Goal: Complete application form

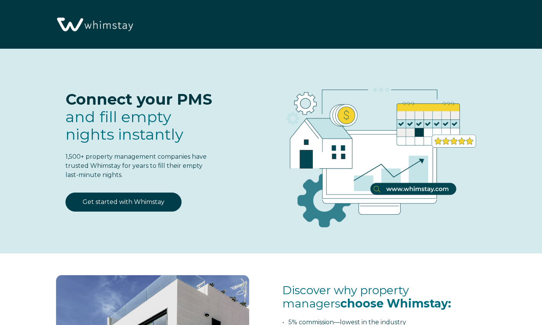
select select "US"
select select "Standard"
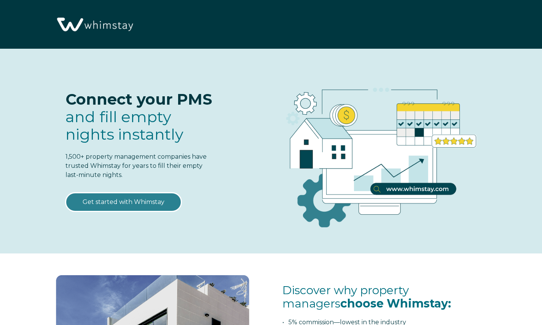
click at [114, 201] on link "Get started with Whimstay" at bounding box center [123, 202] width 116 height 19
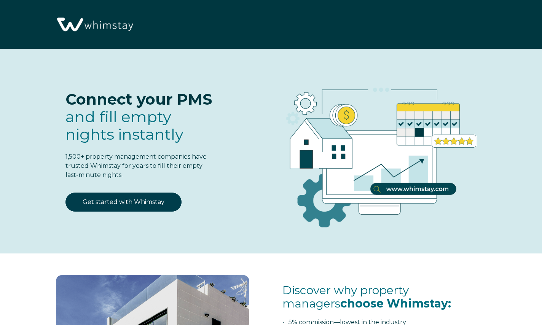
scroll to position [918, 0]
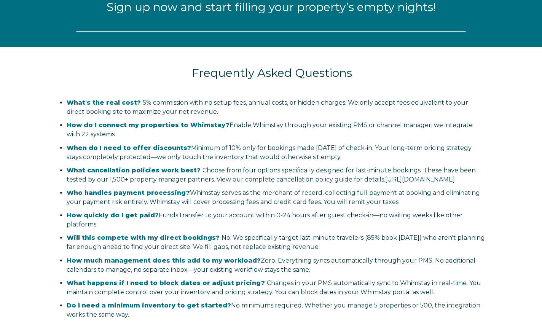
select select "US"
select select "Standard"
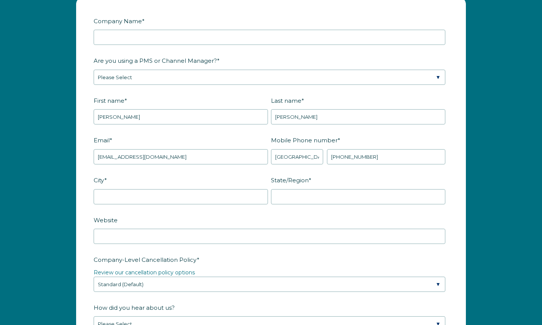
scroll to position [954, 0]
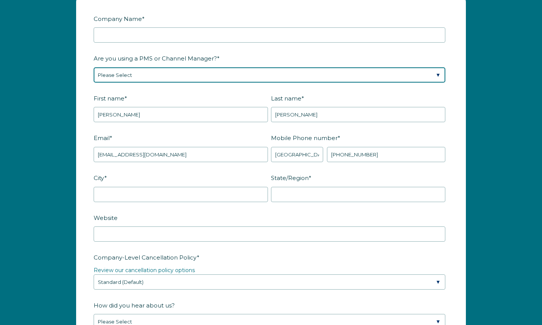
click at [146, 76] on select "Please Select Barefoot BookingPal Boost Brightside CiiRUS Escapia Guesty Hostaw…" at bounding box center [270, 74] width 352 height 15
select select "OwnerRez"
click at [94, 67] on select "Please Select Barefoot BookingPal Boost Brightside CiiRUS Escapia Guesty Hostaw…" at bounding box center [270, 74] width 352 height 15
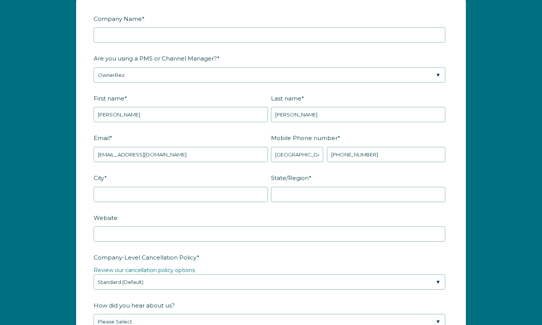
click at [61, 194] on div "Company Name * Are you using a PMS or Channel Manager? * Please Select Barefoot…" at bounding box center [271, 280] width 542 height 587
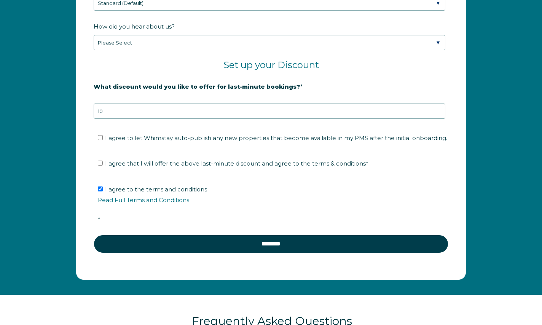
scroll to position [1235, 0]
